Goal: Communication & Community: Answer question/provide support

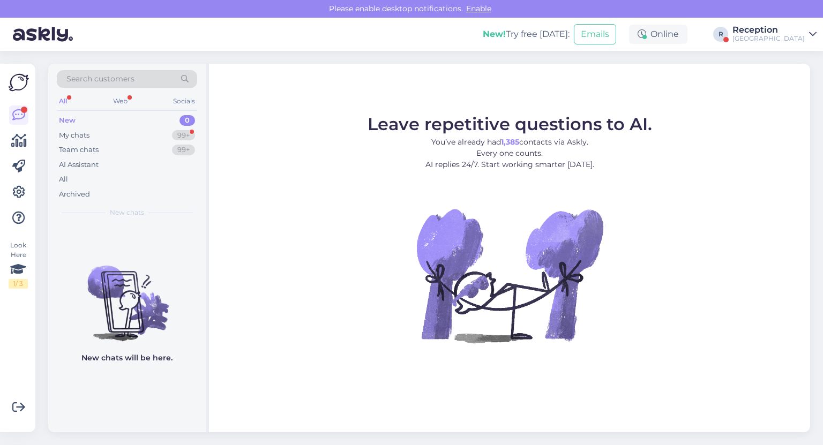
click at [770, 33] on div "Reception" at bounding box center [769, 30] width 72 height 9
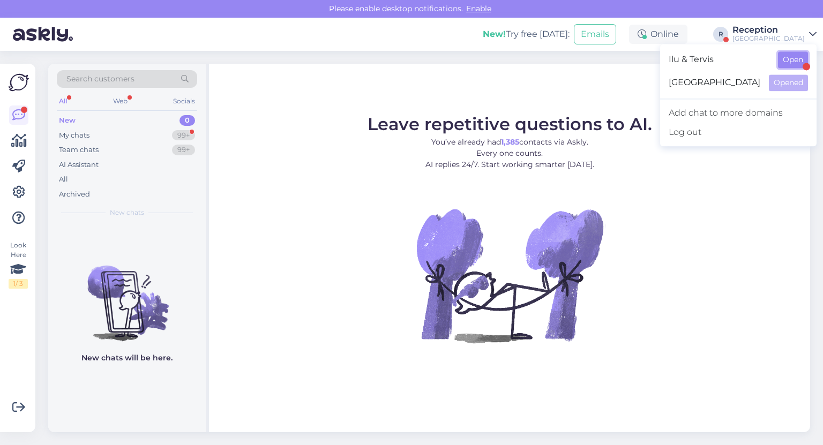
click at [795, 64] on button "Open" at bounding box center [793, 59] width 30 height 17
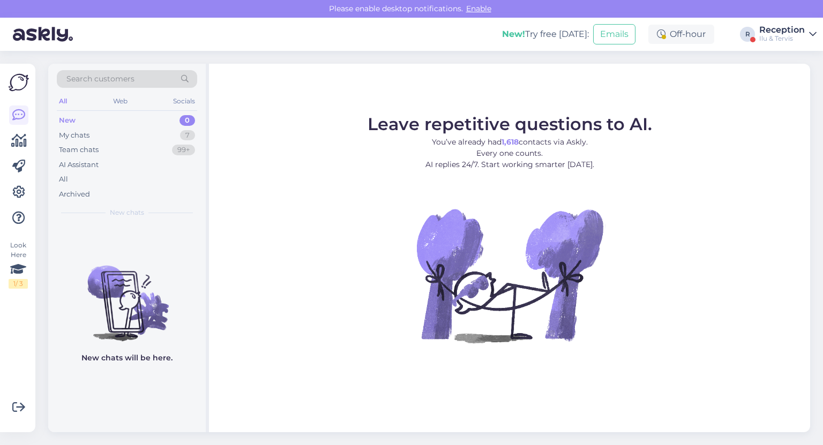
click at [145, 120] on div "New 0" at bounding box center [127, 120] width 140 height 15
click at [97, 135] on div "My chats 7" at bounding box center [127, 135] width 140 height 15
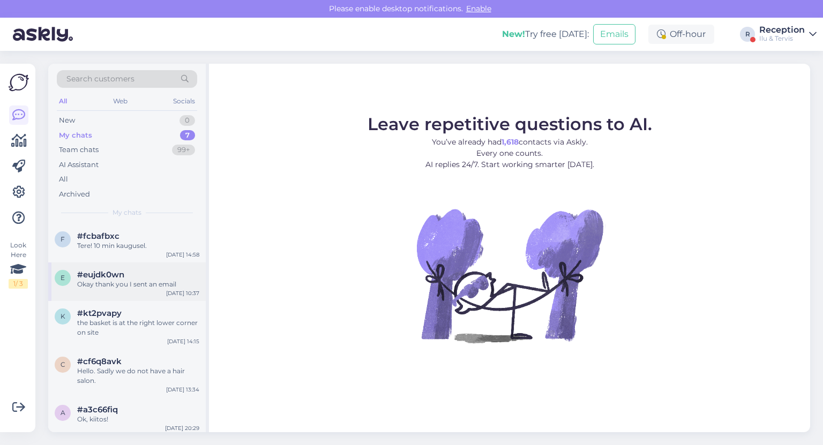
click at [192, 280] on div "Okay thank you I sent an email" at bounding box center [138, 285] width 122 height 10
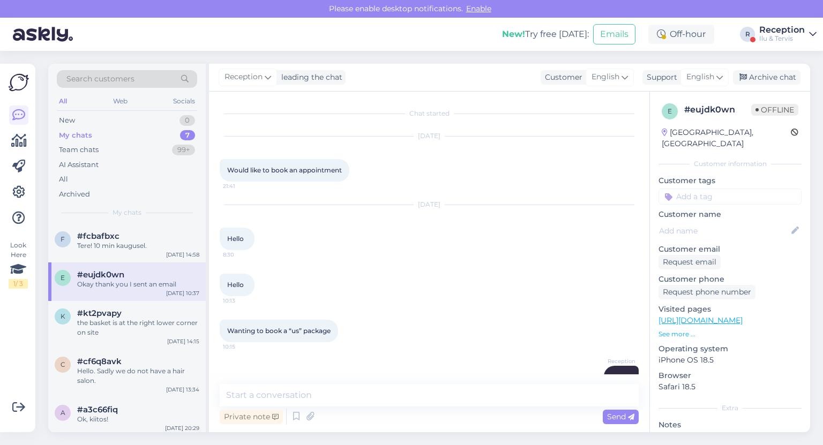
scroll to position [128, 0]
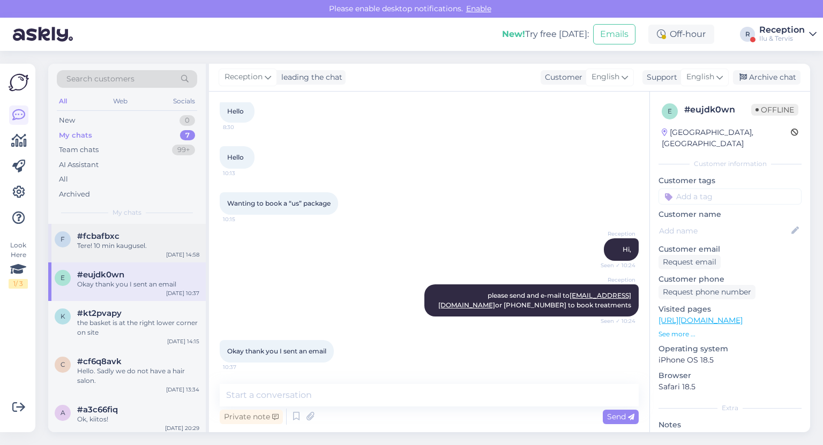
click at [163, 261] on div "f #fcbafbxc Tere! 10 min kaugusel. [DATE] 14:58" at bounding box center [127, 243] width 158 height 39
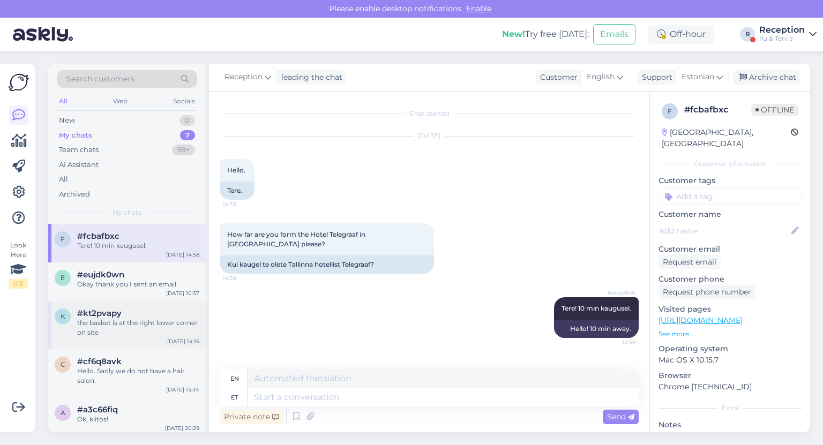
click at [124, 330] on div "the basket is at the right lower corner on site" at bounding box center [138, 327] width 122 height 19
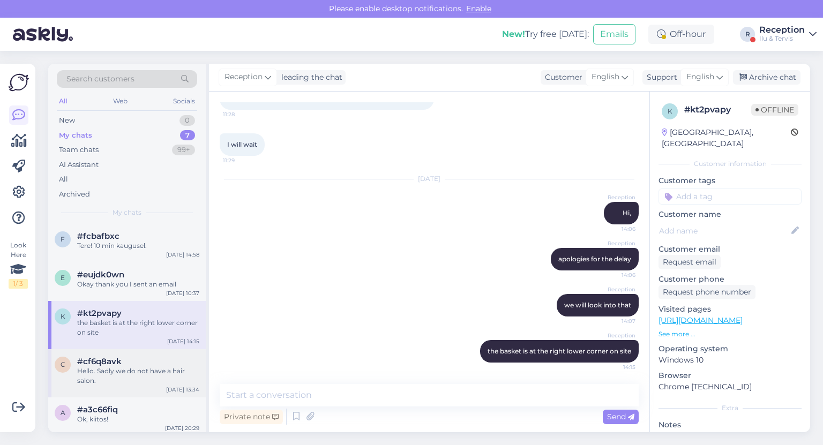
click at [148, 363] on div "#cf6q8avk" at bounding box center [138, 362] width 122 height 10
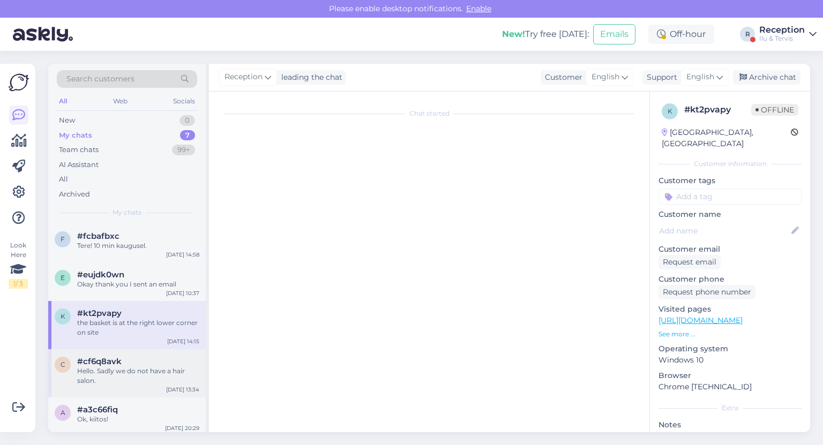
scroll to position [0, 0]
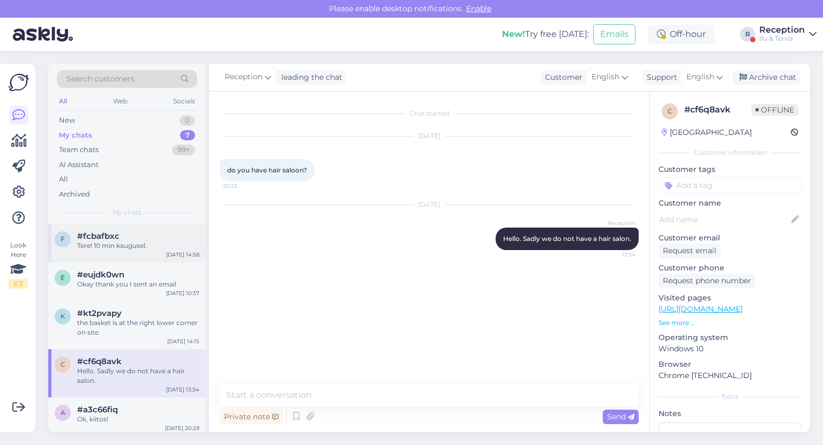
click at [189, 258] on div "f #fcbafbxc Tere! 10 min kaugusel. [DATE] 14:58" at bounding box center [127, 243] width 158 height 39
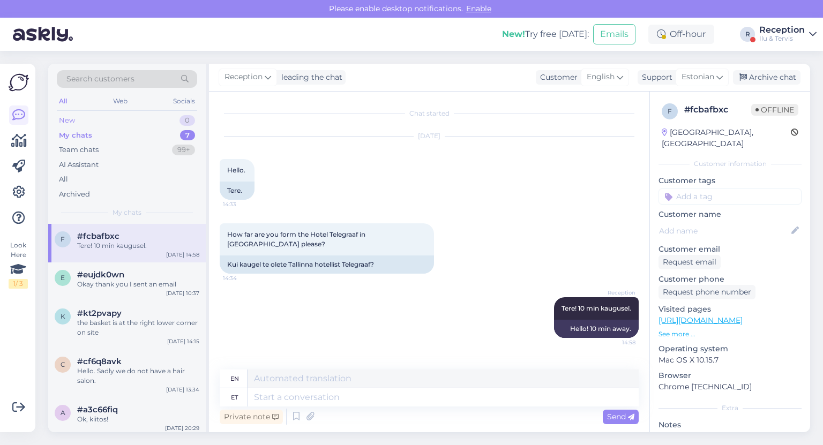
click at [168, 122] on div "New 0" at bounding box center [127, 120] width 140 height 15
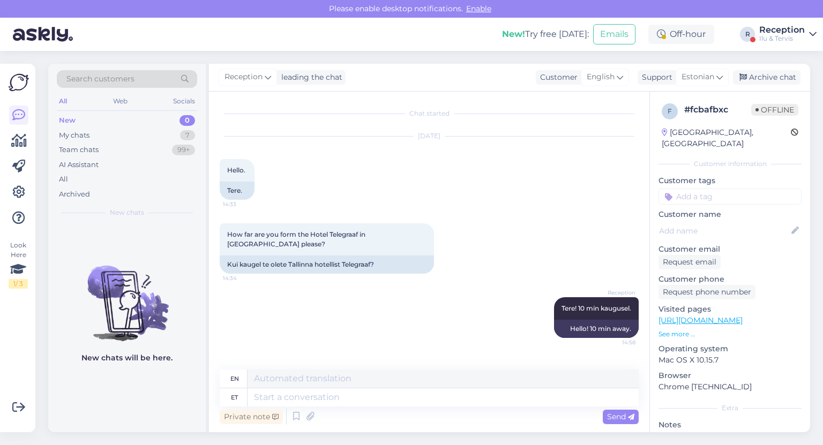
click at [765, 39] on div "Ilu & Tervis" at bounding box center [782, 38] width 46 height 9
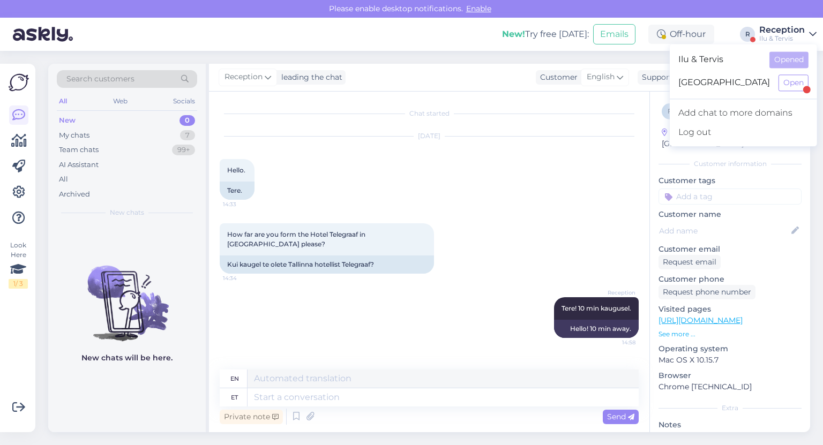
click at [802, 91] on div "[GEOGRAPHIC_DATA] Open" at bounding box center [743, 82] width 147 height 23
click at [796, 85] on button "Open" at bounding box center [794, 83] width 30 height 17
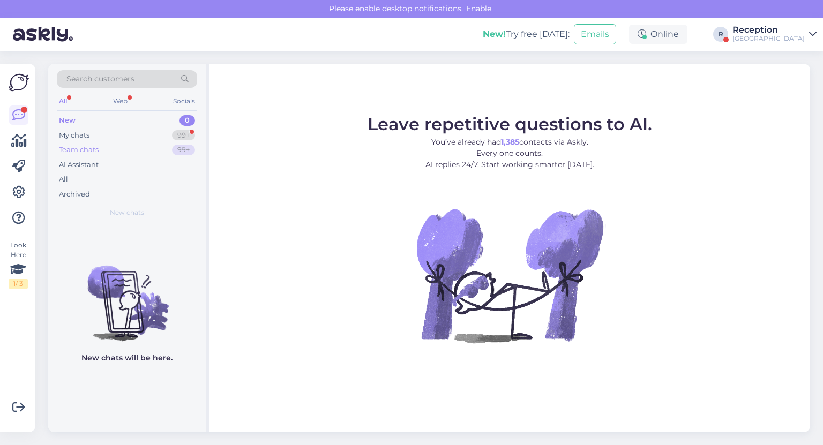
click at [194, 144] on div "Team chats 99+" at bounding box center [127, 150] width 140 height 15
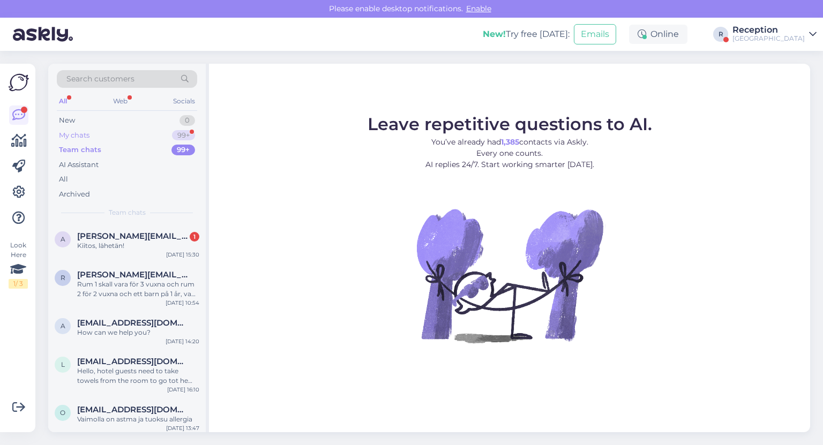
click at [182, 137] on div "99+" at bounding box center [183, 135] width 23 height 11
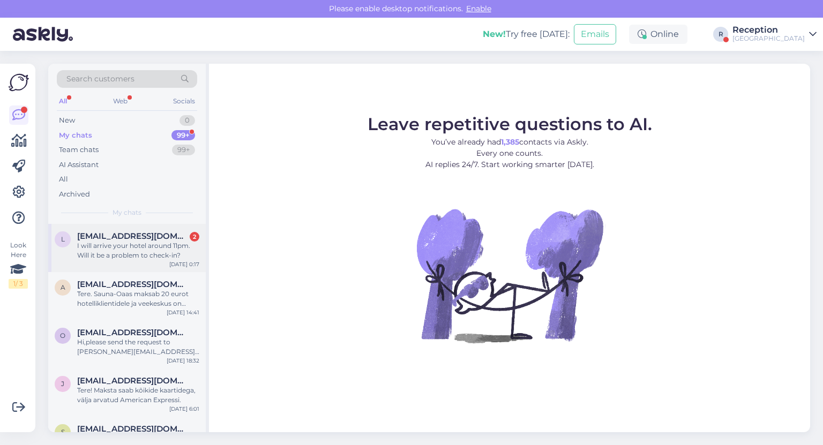
click at [144, 251] on div "I will arrive your hotel around 11pm. Will it be a problem to check-in?" at bounding box center [138, 250] width 122 height 19
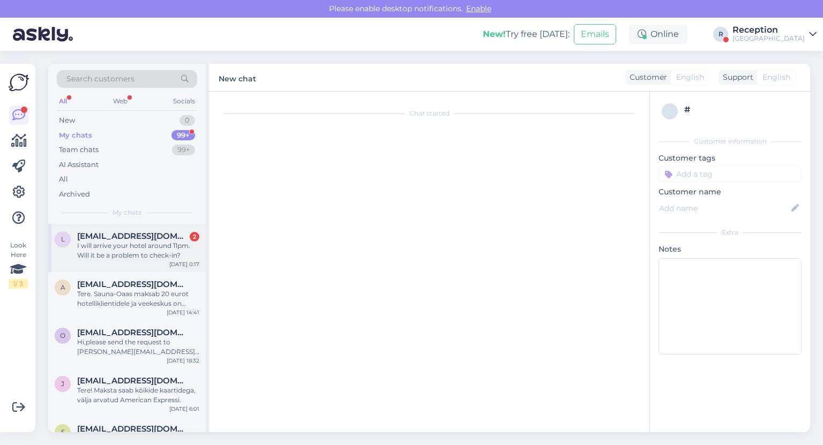
scroll to position [55, 0]
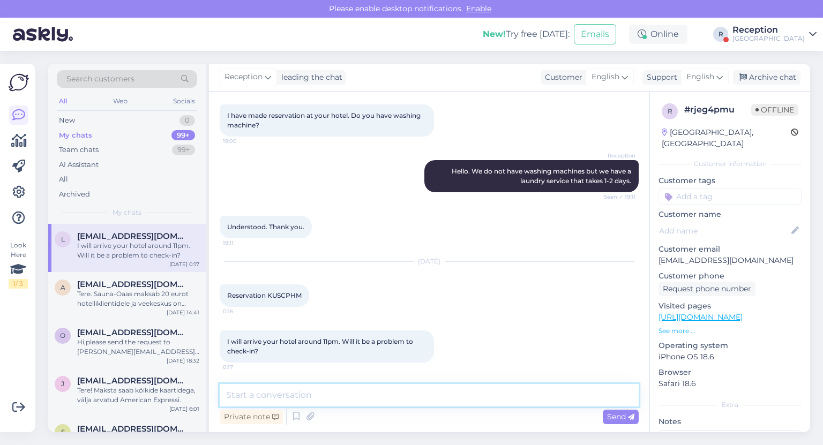
click at [329, 397] on textarea at bounding box center [429, 395] width 419 height 23
type textarea "I"
type textarea "W"
click at [227, 394] on textarea "no not at all" at bounding box center [429, 395] width 419 height 23
click at [325, 394] on textarea "Hello! There will be no not at all" at bounding box center [429, 395] width 419 height 23
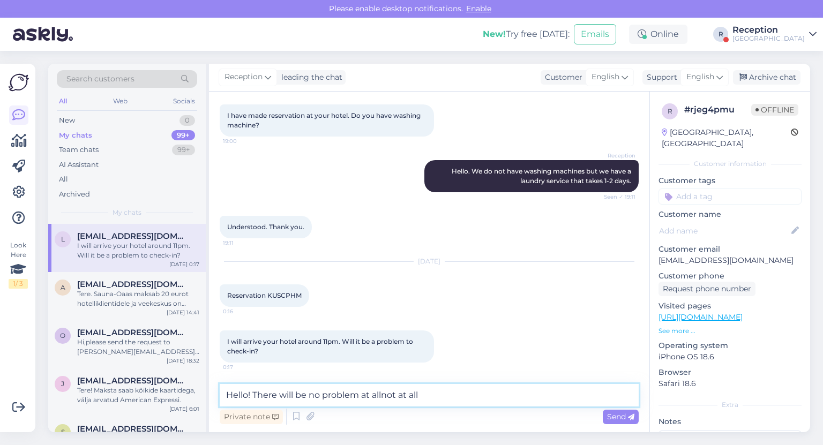
click at [384, 391] on textarea "Hello! There will be no problem at allnot at all" at bounding box center [429, 395] width 419 height 23
click at [381, 397] on textarea "Hello! There will be no problem at at all" at bounding box center [429, 395] width 419 height 23
click at [384, 397] on textarea "Hello! There will be no problem at all" at bounding box center [429, 395] width 419 height 23
type textarea "Hello! There will be no problem at all."
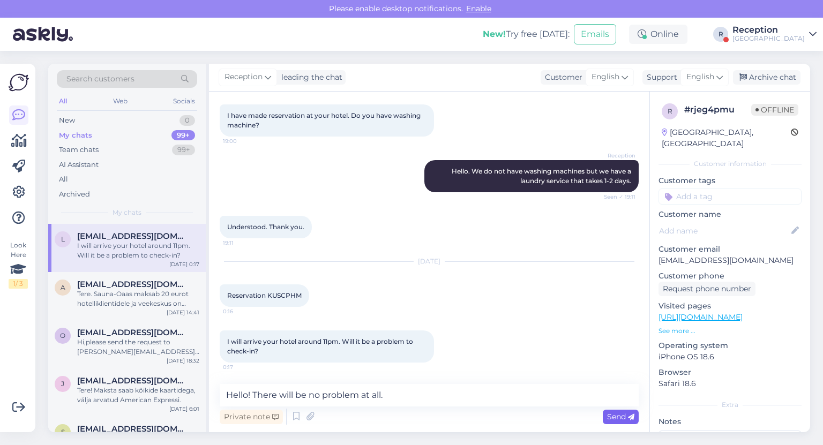
click at [632, 419] on icon at bounding box center [631, 417] width 6 height 6
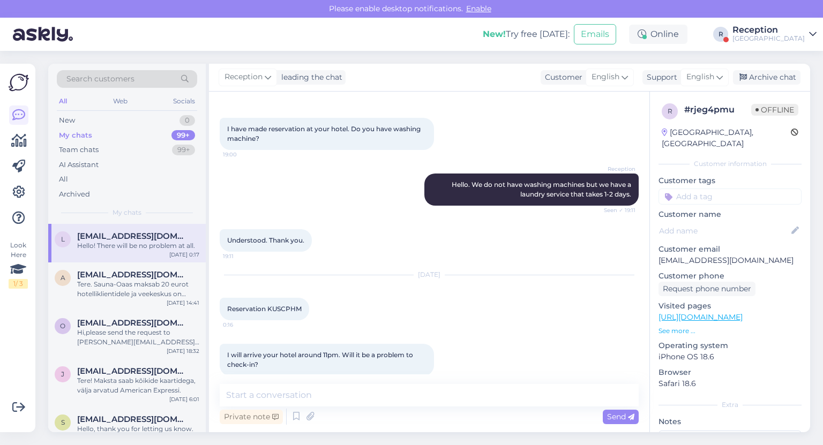
scroll to position [101, 0]
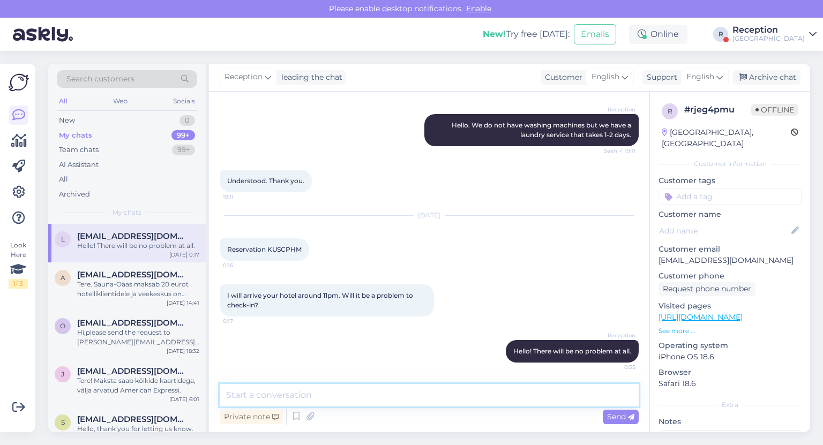
click at [344, 404] on textarea at bounding box center [429, 395] width 419 height 23
type textarea "I"
click at [173, 119] on div "New 0" at bounding box center [127, 120] width 140 height 15
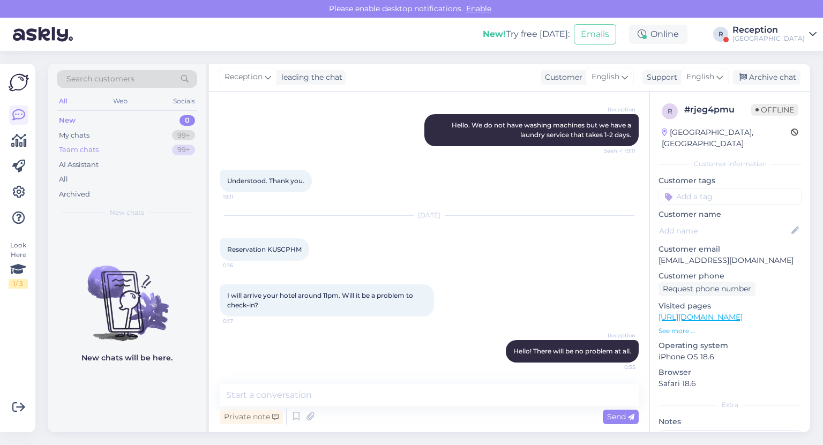
click at [172, 147] on div "Team chats 99+" at bounding box center [127, 150] width 140 height 15
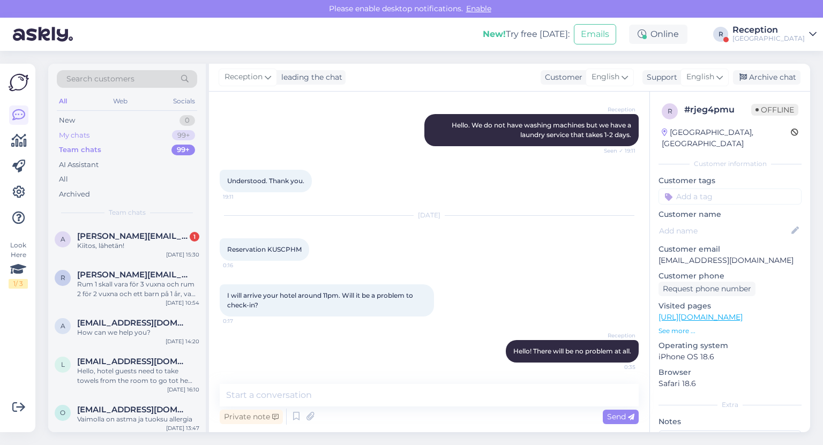
click at [162, 138] on div "My chats 99+" at bounding box center [127, 135] width 140 height 15
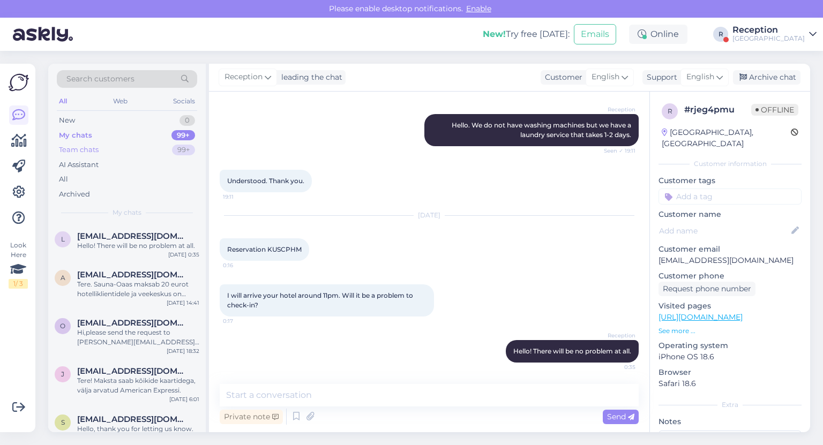
click at [153, 147] on div "Team chats 99+" at bounding box center [127, 150] width 140 height 15
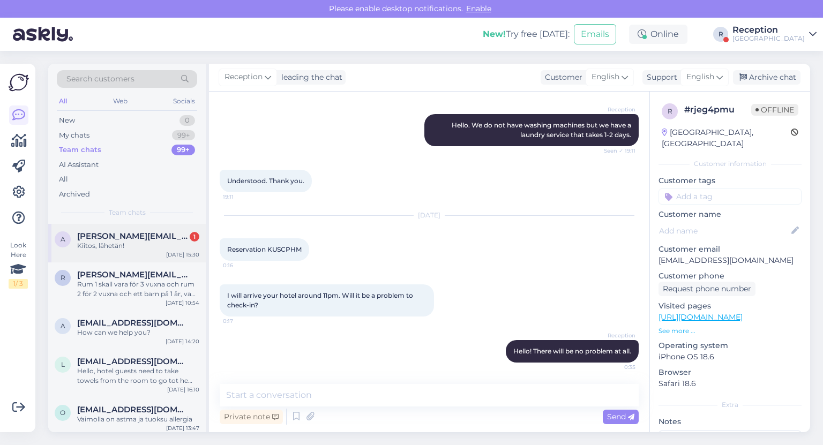
click at [163, 234] on span "[PERSON_NAME][EMAIL_ADDRESS][DOMAIN_NAME]" at bounding box center [132, 237] width 111 height 10
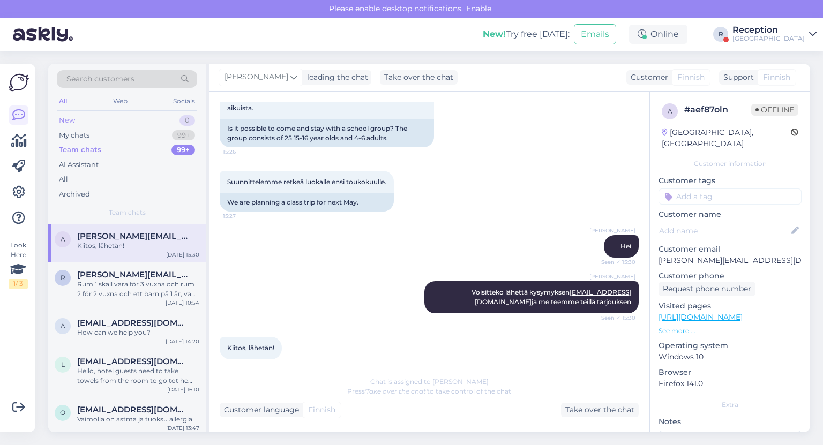
click at [126, 125] on div "New 0" at bounding box center [127, 120] width 140 height 15
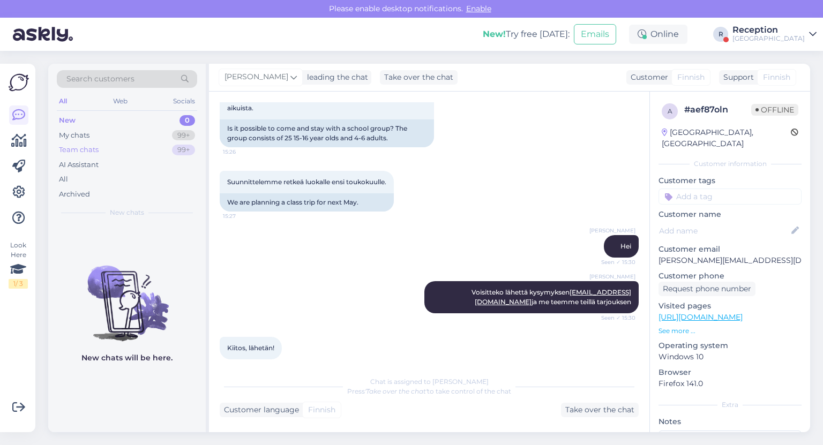
click at [130, 143] on div "Team chats 99+" at bounding box center [127, 150] width 140 height 15
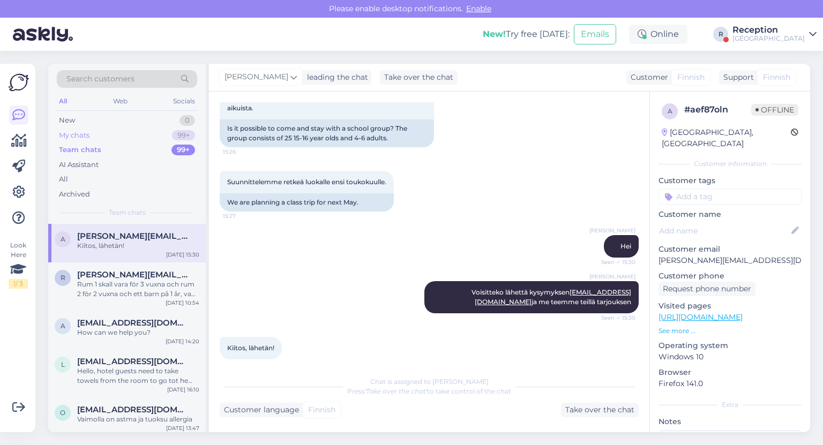
click at [129, 138] on div "My chats 99+" at bounding box center [127, 135] width 140 height 15
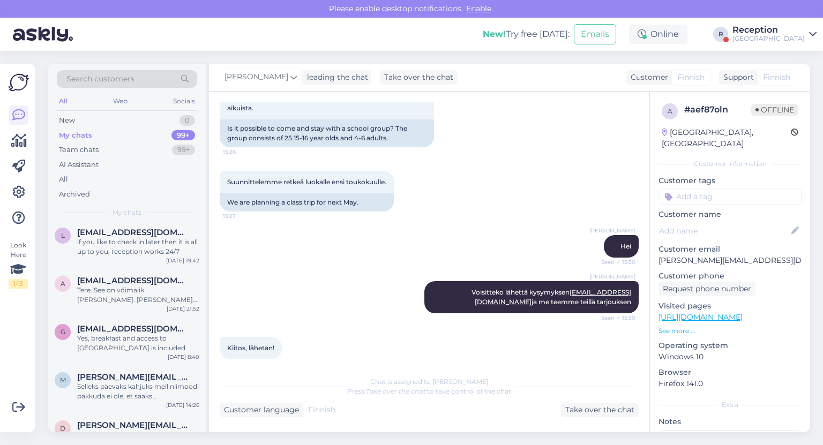
scroll to position [1458, 0]
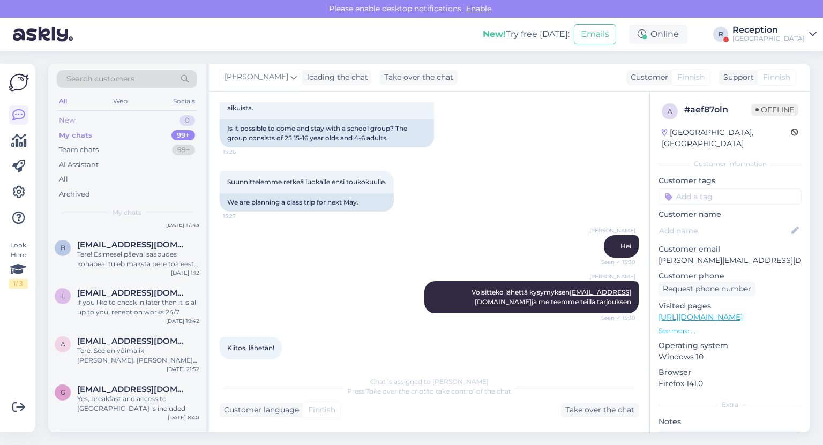
click at [133, 119] on div "New 0" at bounding box center [127, 120] width 140 height 15
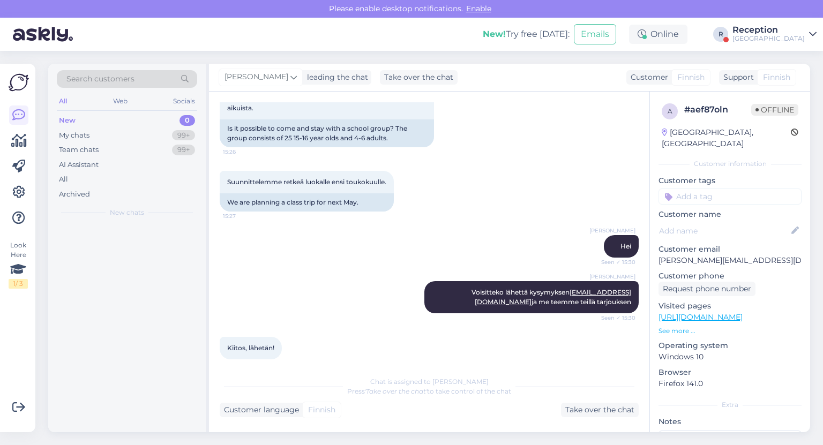
scroll to position [0, 0]
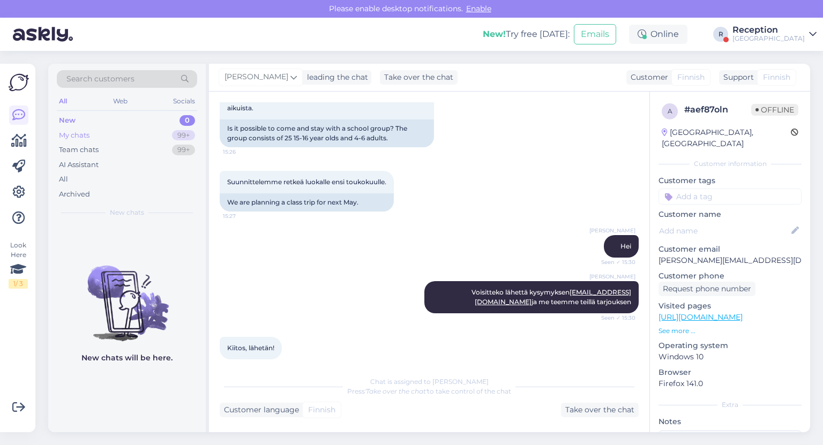
click at [137, 132] on div "My chats 99+" at bounding box center [127, 135] width 140 height 15
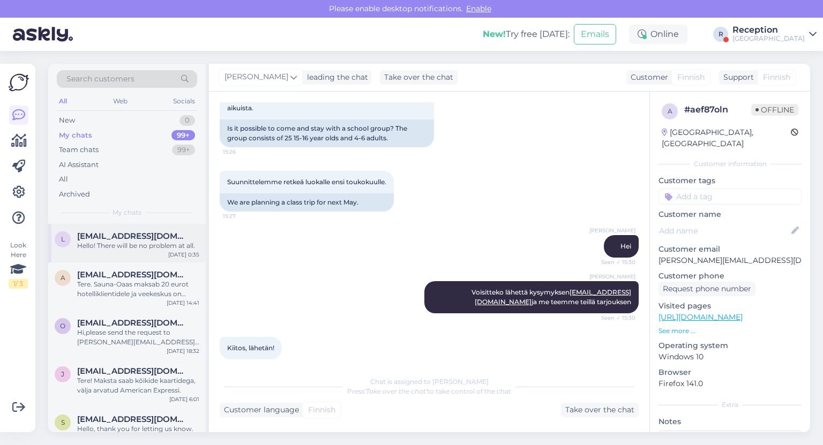
click at [131, 239] on span "[EMAIL_ADDRESS][DOMAIN_NAME]" at bounding box center [132, 237] width 111 height 10
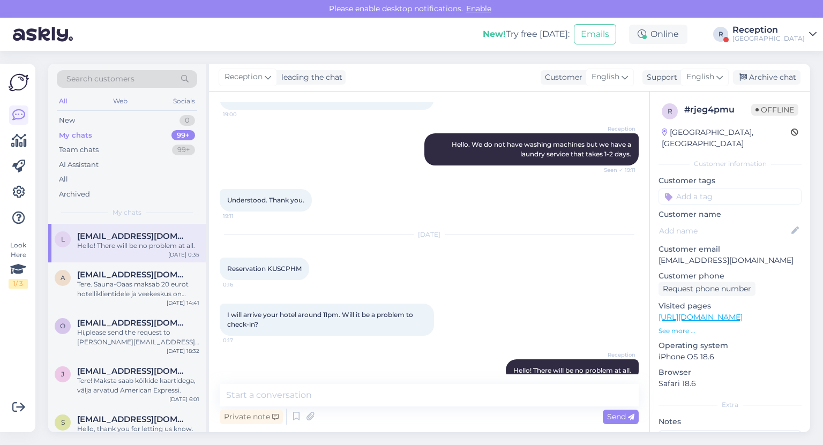
scroll to position [101, 0]
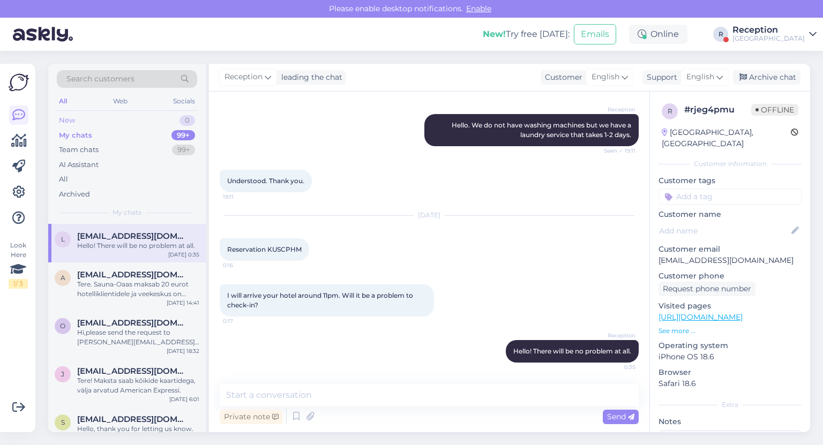
click at [140, 120] on div "New 0" at bounding box center [127, 120] width 140 height 15
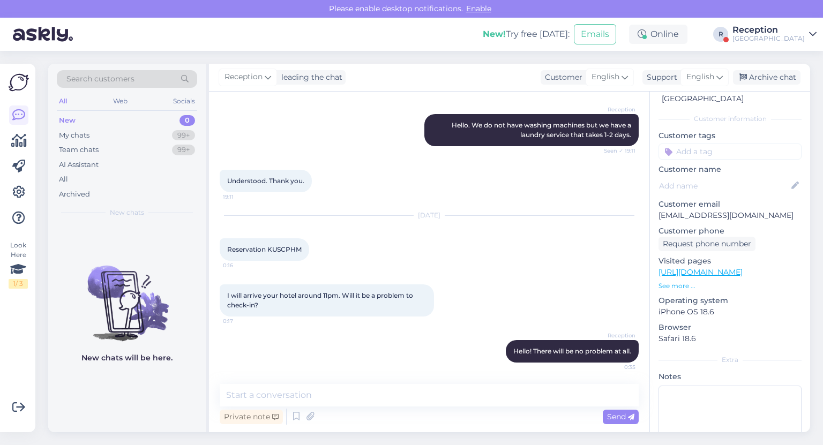
scroll to position [0, 0]
